Goal: Navigation & Orientation: Find specific page/section

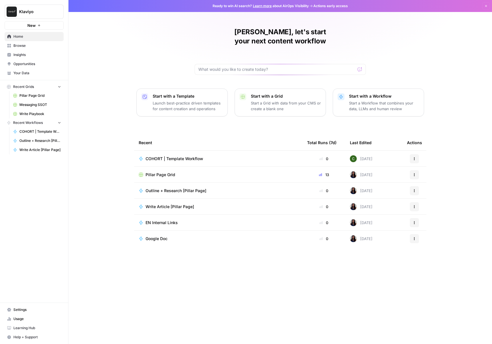
click at [171, 156] on span "COHORT | Template Workflow" at bounding box center [175, 159] width 58 height 6
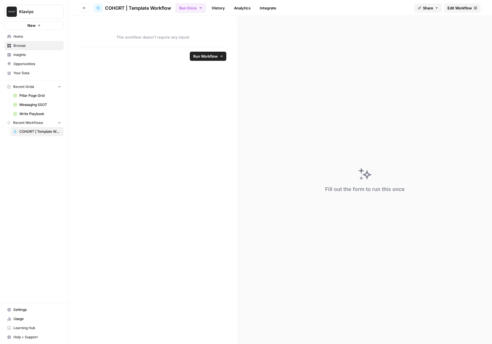
click at [161, 37] on span "This workflow doesn't require any inputs" at bounding box center [153, 37] width 146 height 6
click at [472, 8] on span "Edit Workflow" at bounding box center [460, 8] width 25 height 6
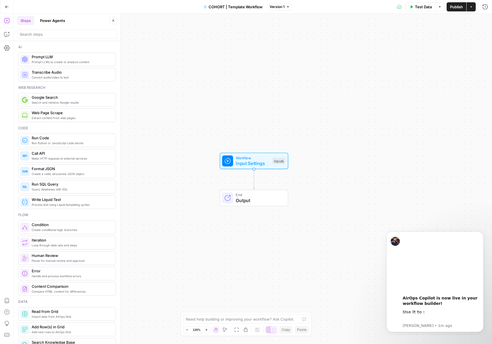
click at [51, 20] on button "Power Agents" at bounding box center [53, 20] width 32 height 9
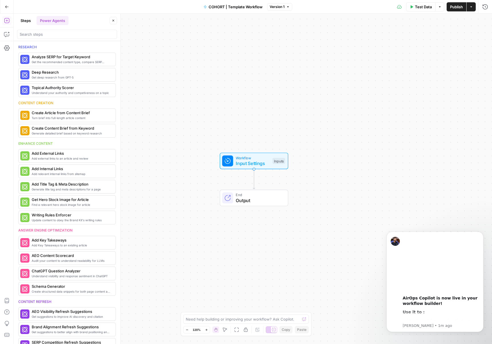
click at [26, 22] on button "Steps" at bounding box center [25, 20] width 17 height 9
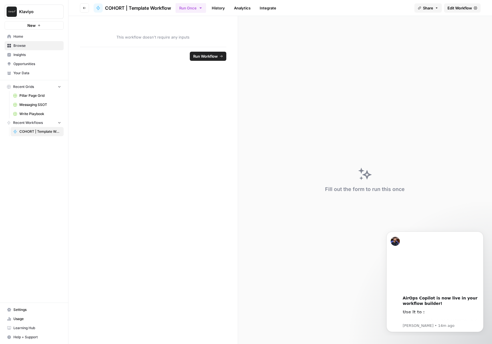
click at [31, 45] on span "Browse" at bounding box center [37, 45] width 48 height 5
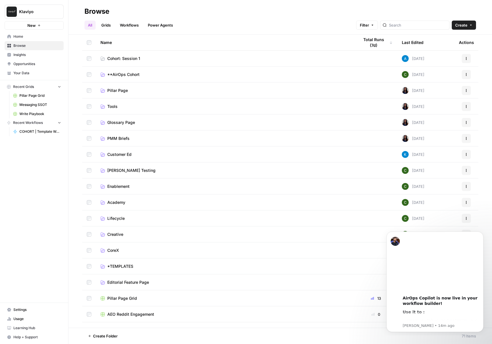
click at [25, 36] on span "Home" at bounding box center [37, 36] width 48 height 5
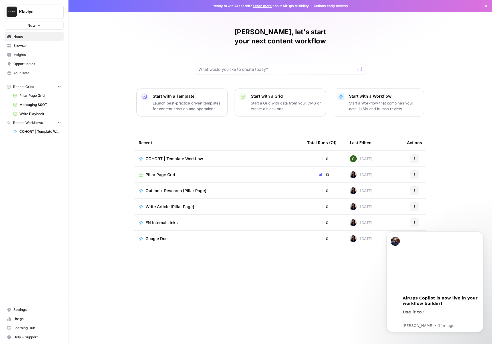
click at [25, 87] on span "Recent Grids" at bounding box center [23, 86] width 21 height 5
click at [27, 97] on span "Pillar Page Grid" at bounding box center [40, 95] width 42 height 5
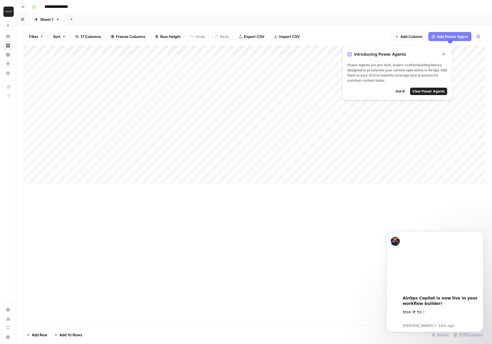
click at [25, 7] on button "Go back" at bounding box center [23, 6] width 7 height 7
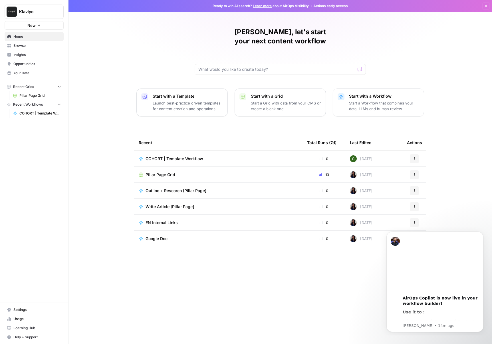
click at [40, 96] on span "Pillar Page Grid" at bounding box center [40, 95] width 42 height 5
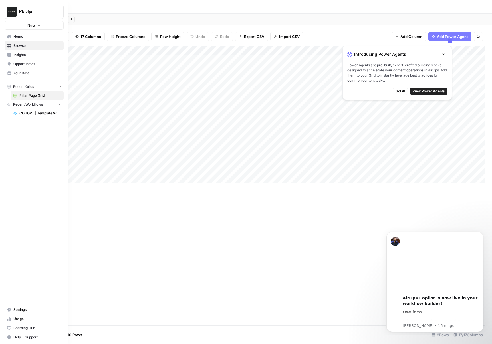
click at [6, 37] on link "Home" at bounding box center [34, 36] width 59 height 9
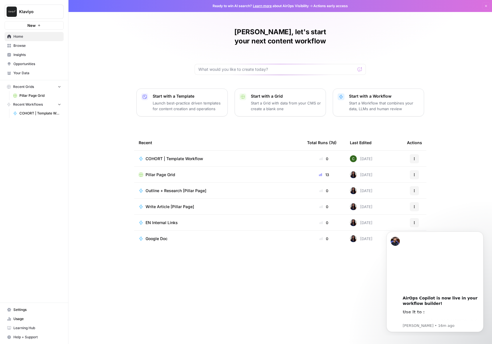
click at [12, 43] on link "Browse" at bounding box center [34, 45] width 59 height 9
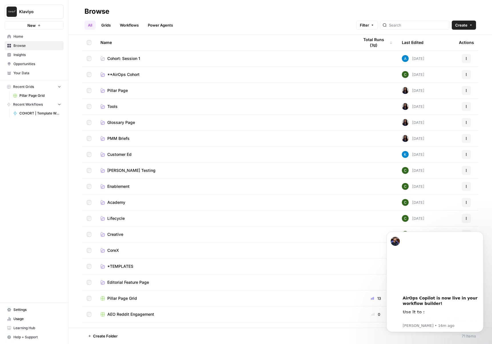
click at [109, 23] on link "Grids" at bounding box center [106, 25] width 16 height 9
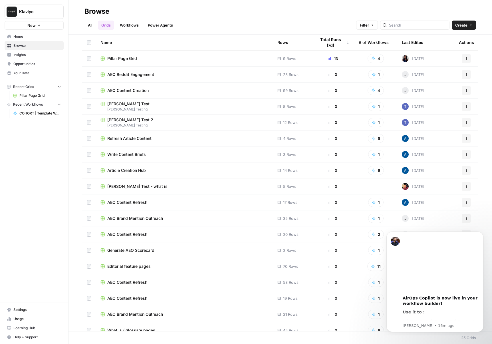
click at [118, 59] on span "Pillar Page Grid" at bounding box center [122, 59] width 30 height 6
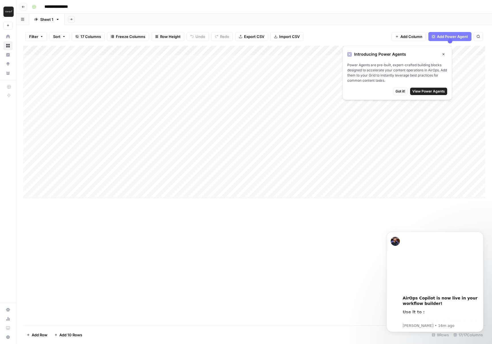
click at [403, 91] on span "Got it!" at bounding box center [401, 91] width 10 height 5
